Goal: Information Seeking & Learning: Learn about a topic

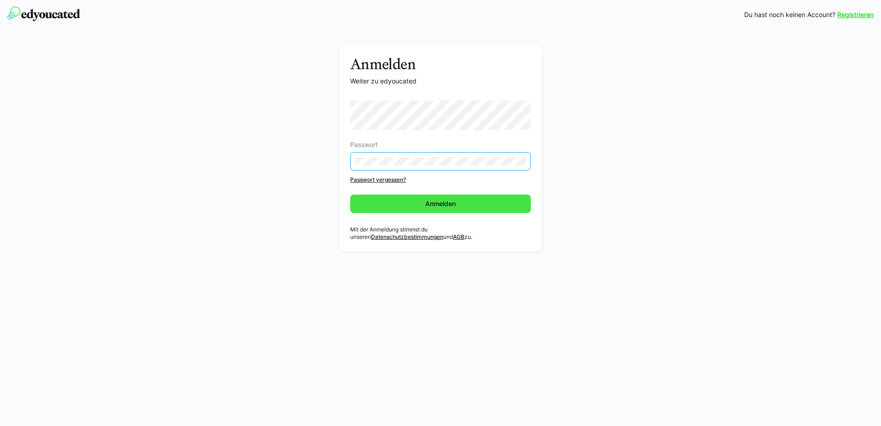
click at [419, 209] on span "Anmelden" at bounding box center [440, 203] width 181 height 18
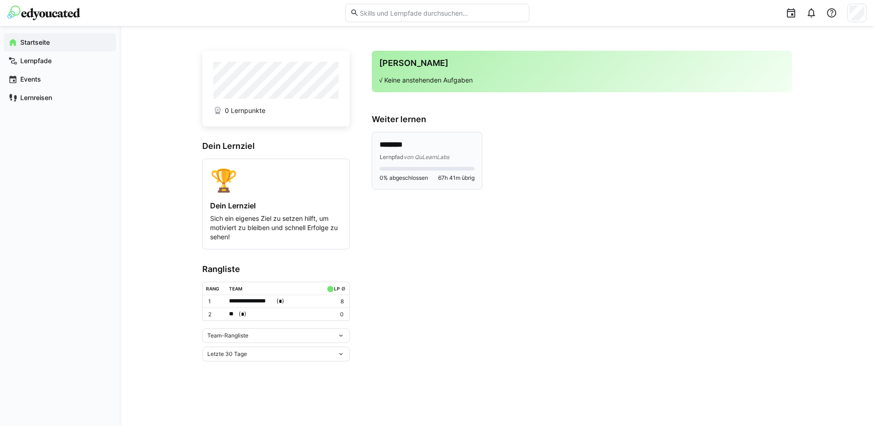
click at [420, 171] on div "0% abgeschlossen 67h 41m übrig" at bounding box center [427, 174] width 95 height 15
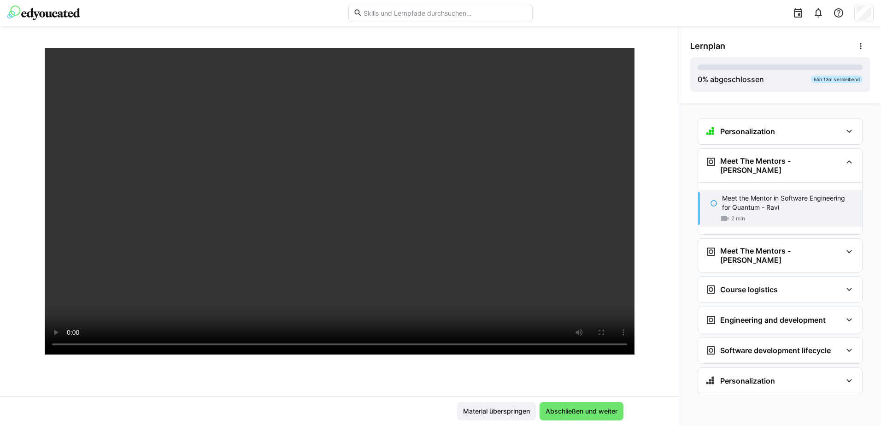
scroll to position [92, 0]
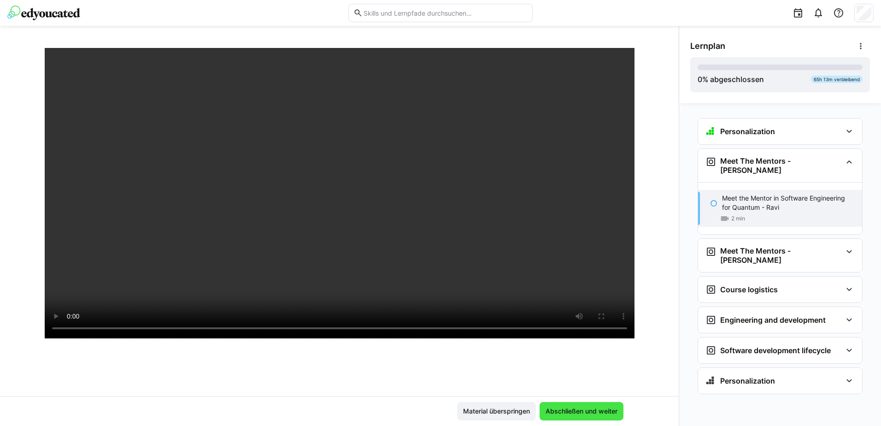
click at [595, 405] on span "Abschließen und weiter" at bounding box center [582, 411] width 84 height 18
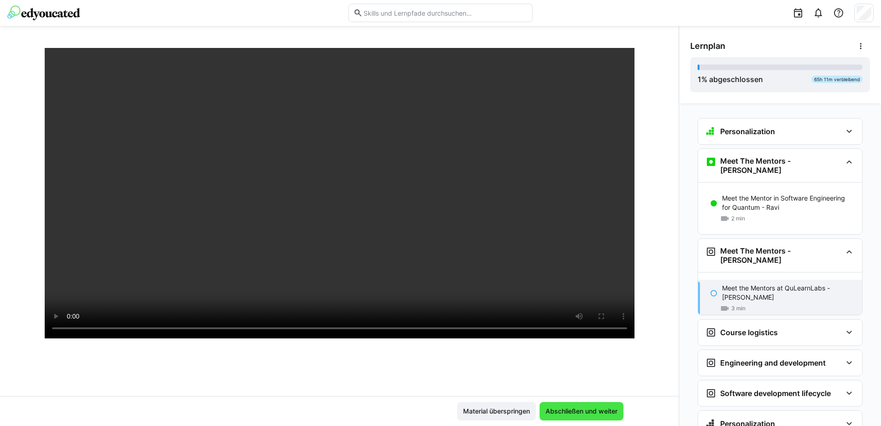
click at [586, 413] on span "Abschließen und weiter" at bounding box center [581, 410] width 75 height 9
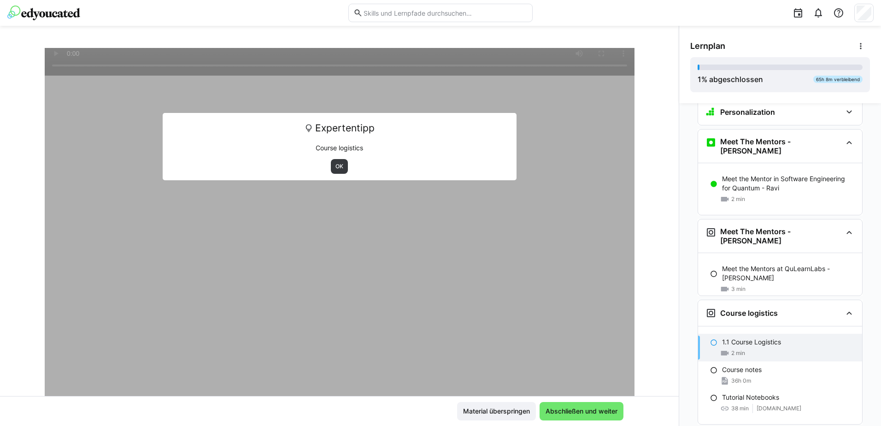
scroll to position [25, 0]
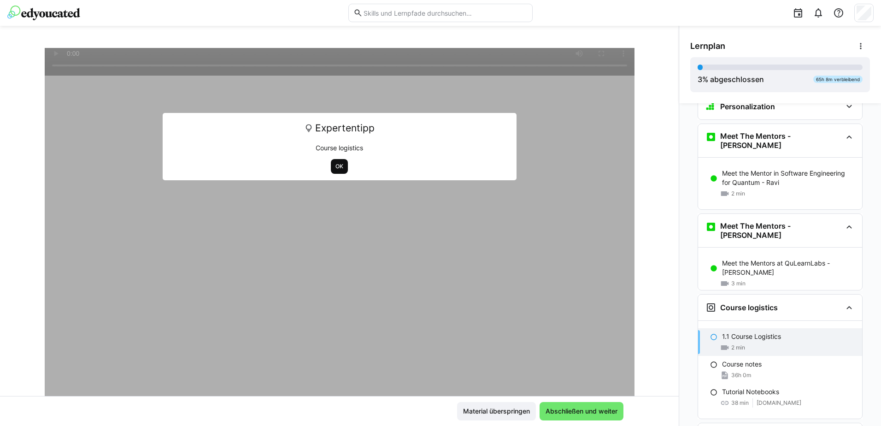
click at [335, 168] on span "OK" at bounding box center [340, 166] width 10 height 7
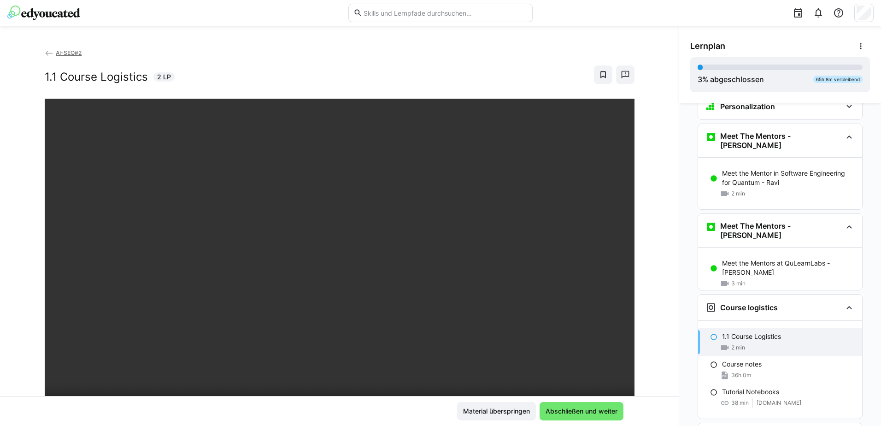
scroll to position [46, 0]
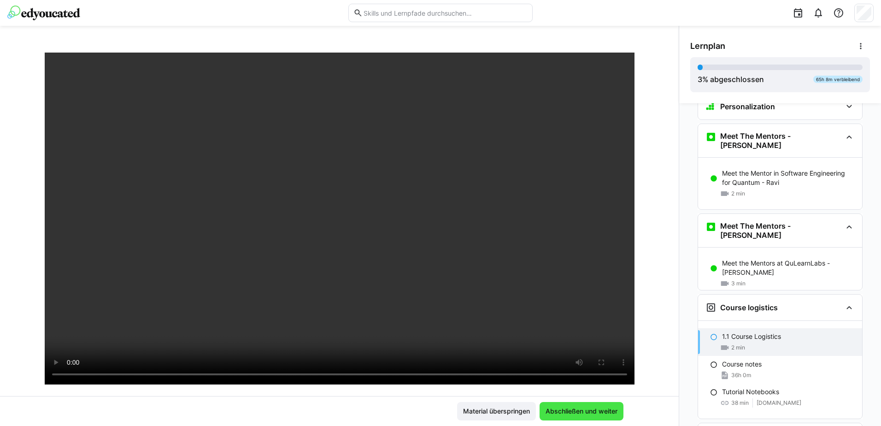
click at [589, 412] on span "Abschließen und weiter" at bounding box center [581, 410] width 75 height 9
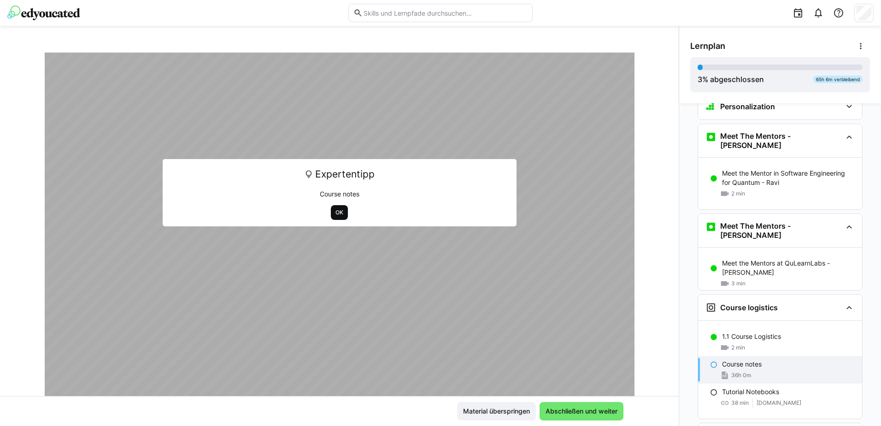
click at [335, 209] on span "OK" at bounding box center [340, 212] width 10 height 7
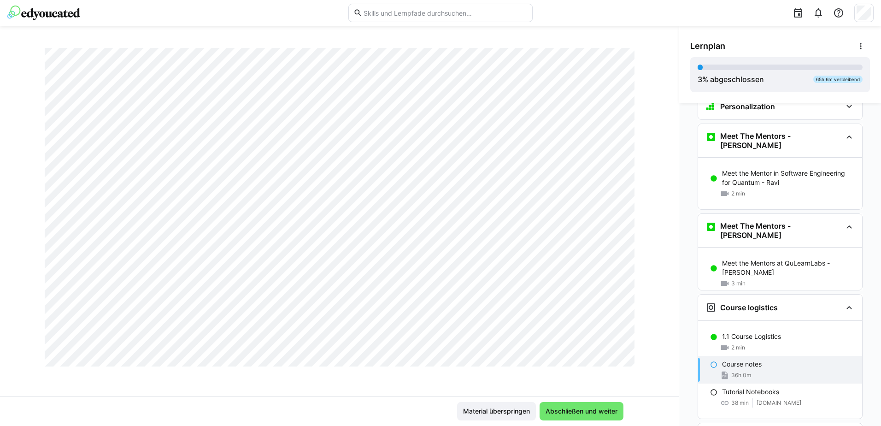
scroll to position [16497, 0]
